Goal: Navigation & Orientation: Find specific page/section

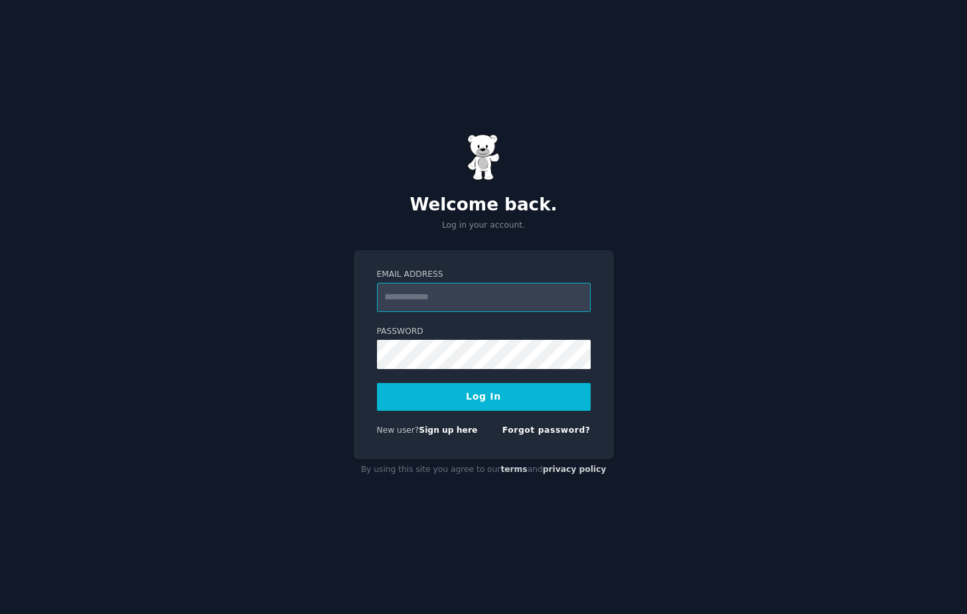
type input "**********"
click at [0, 613] on com-1password-button at bounding box center [0, 614] width 0 height 0
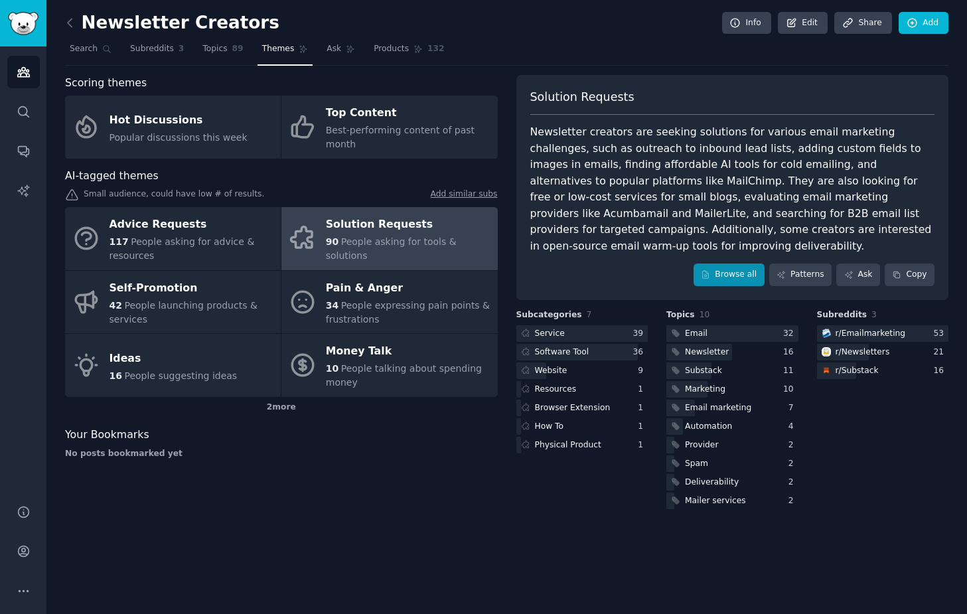
click at [725, 264] on link "Browse all" at bounding box center [729, 275] width 71 height 23
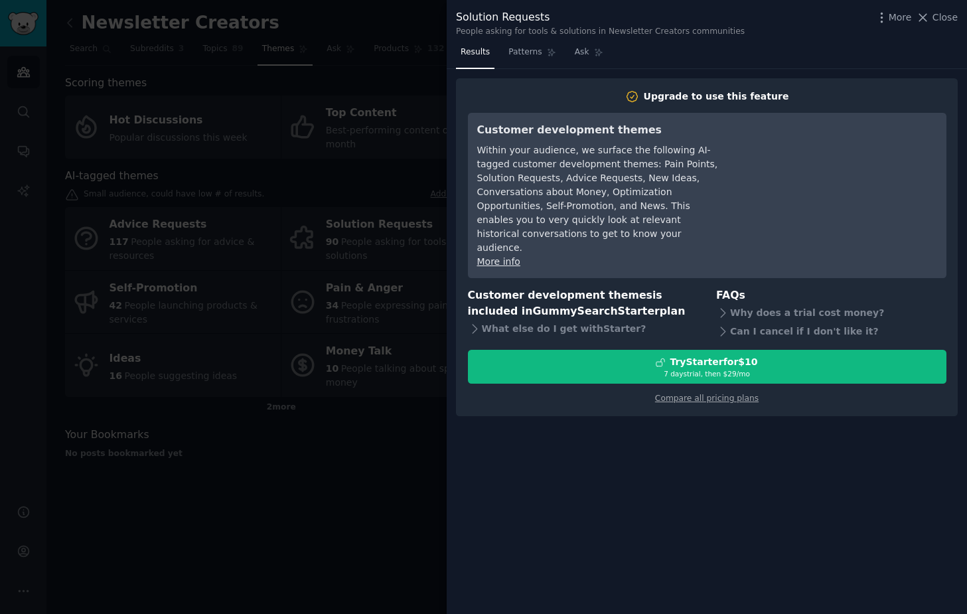
click at [386, 22] on div at bounding box center [483, 307] width 967 height 614
